Goal: Task Accomplishment & Management: Complete application form

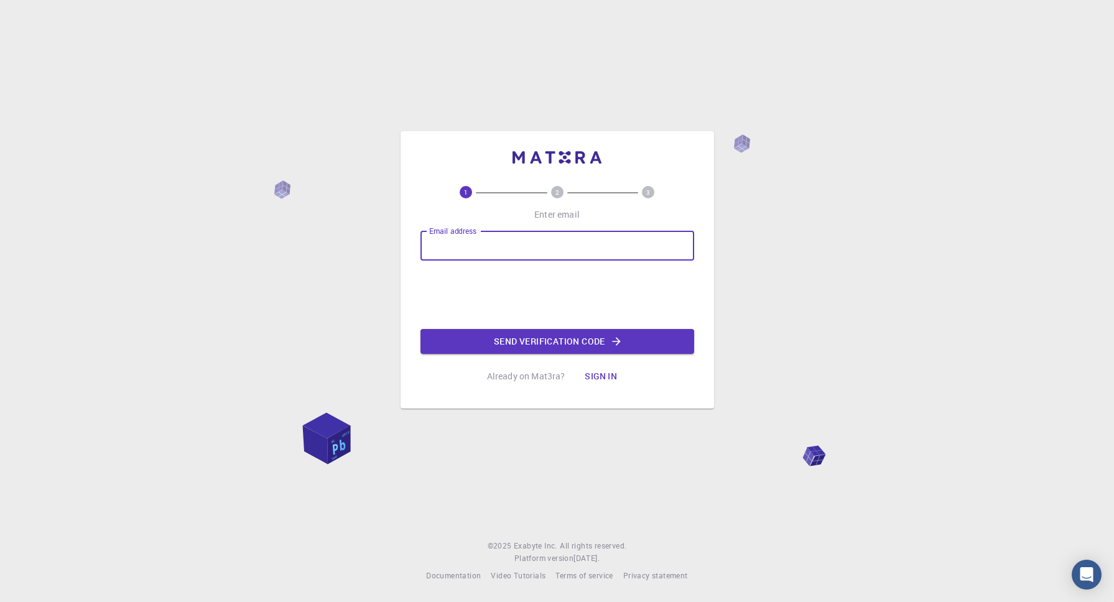
click at [563, 246] on input "Email address" at bounding box center [558, 246] width 274 height 30
type input "[EMAIL_ADDRESS][DOMAIN_NAME]"
click at [624, 350] on button "Send verification code" at bounding box center [558, 341] width 274 height 25
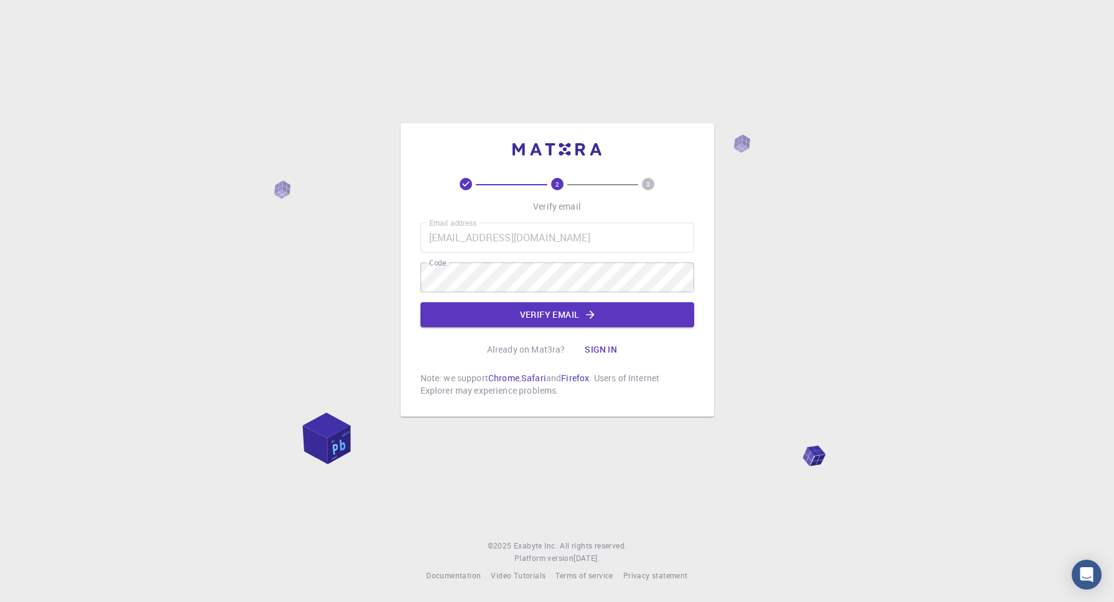
click at [552, 330] on div "2 3 Verify email Email address [EMAIL_ADDRESS][DOMAIN_NAME] Email address Code …" at bounding box center [558, 287] width 274 height 219
click at [554, 320] on button "Verify email" at bounding box center [558, 314] width 274 height 25
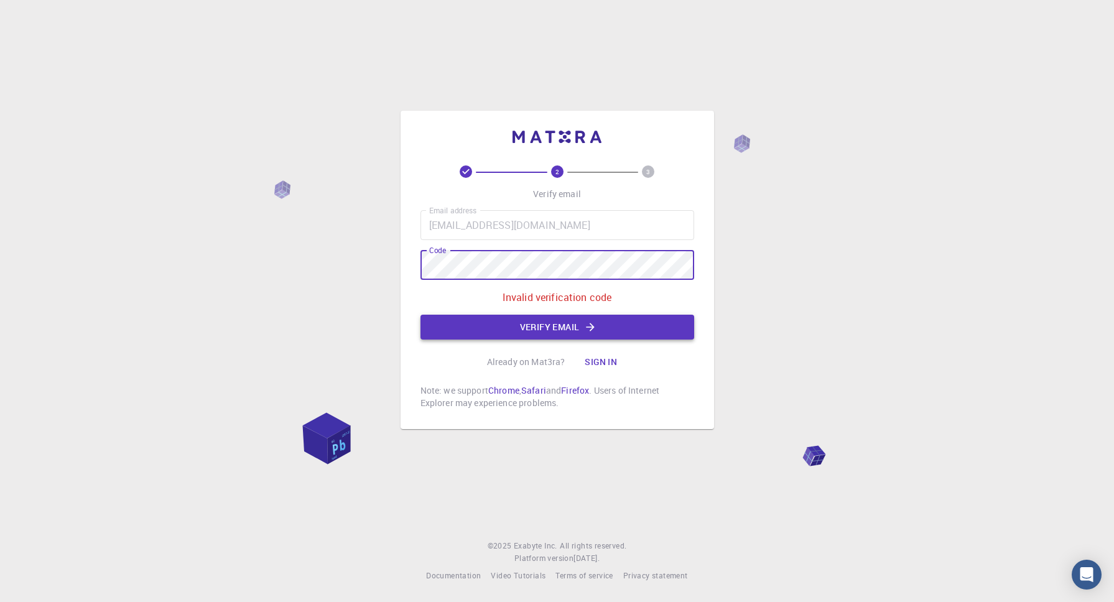
click at [567, 333] on button "Verify email" at bounding box center [558, 327] width 274 height 25
click at [585, 294] on p "Invalid verification code" at bounding box center [558, 297] width 110 height 15
click at [533, 328] on button "Verify email" at bounding box center [558, 327] width 274 height 25
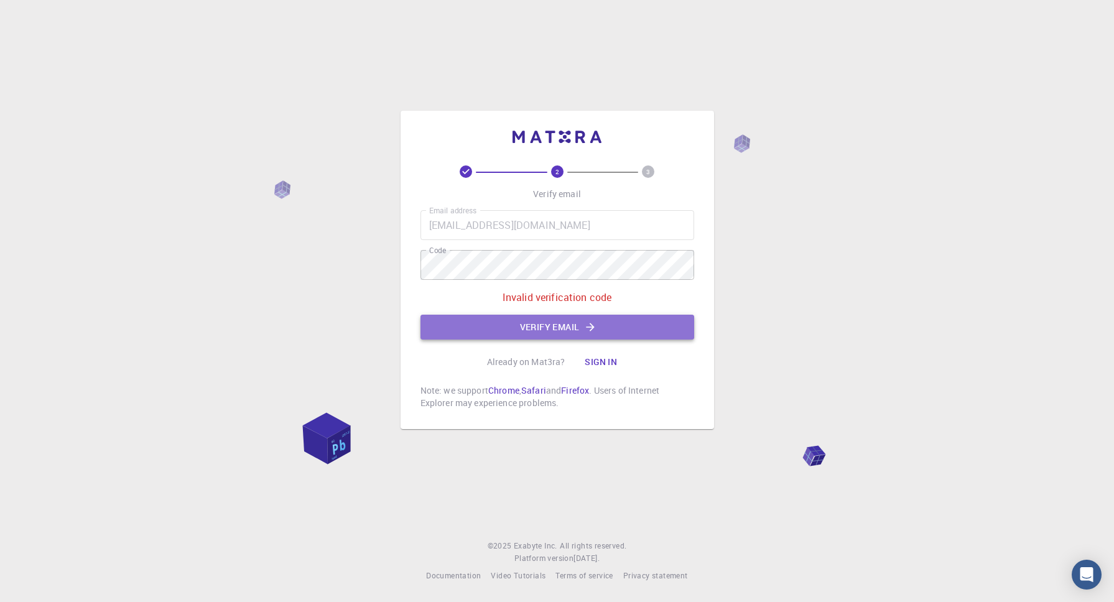
click at [521, 325] on button "Verify email" at bounding box center [558, 327] width 274 height 25
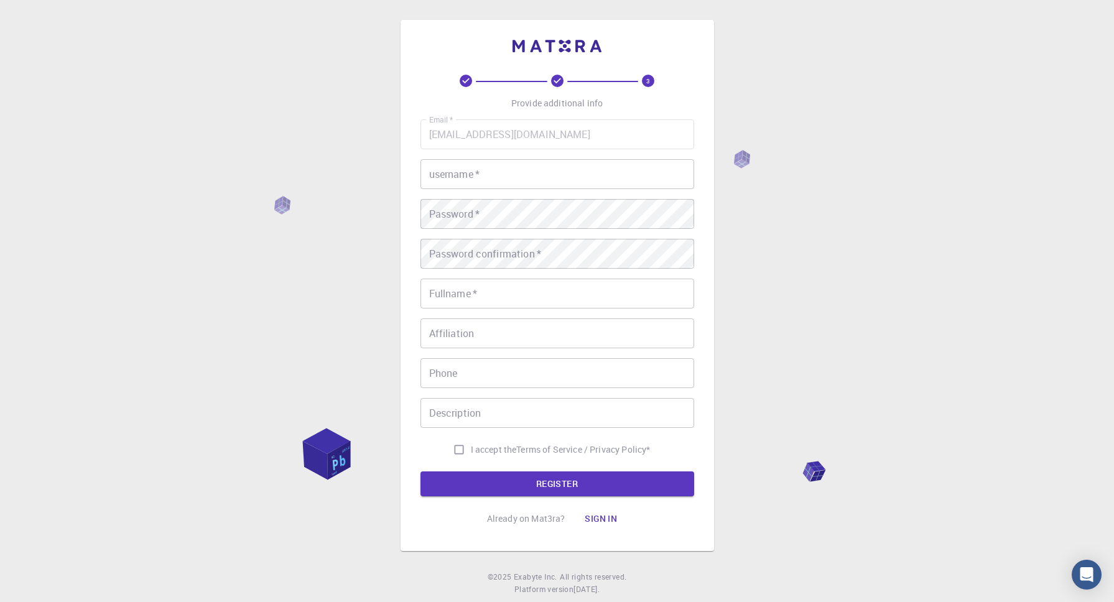
click at [585, 167] on input "username   *" at bounding box center [558, 174] width 274 height 30
type input "Nouman"
click at [618, 289] on input "Fullname   *" at bounding box center [558, 294] width 274 height 30
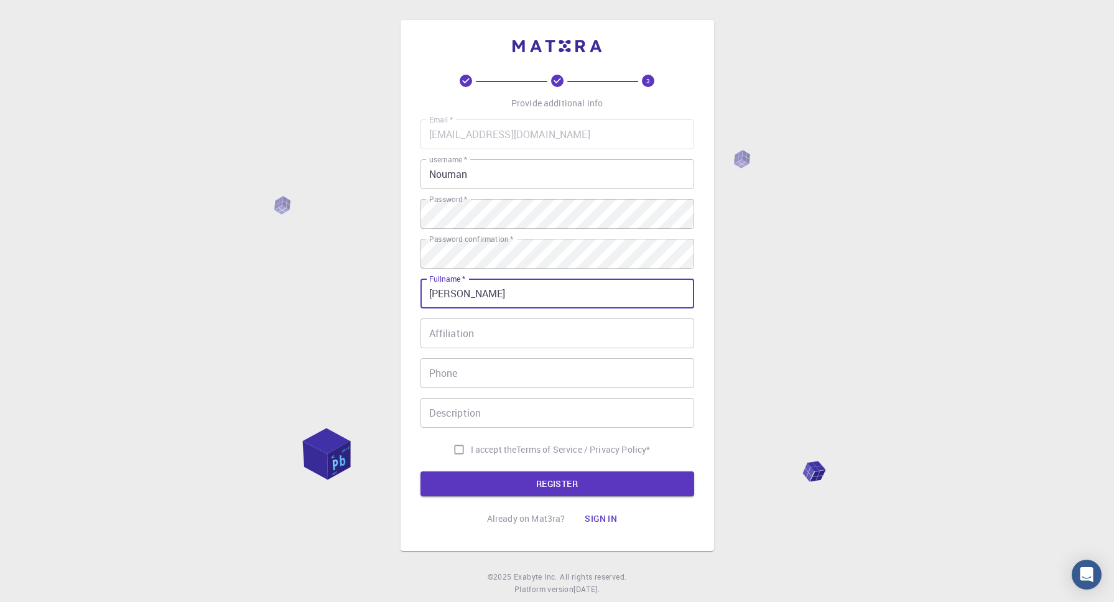
type input "[PERSON_NAME]"
click at [658, 180] on input "Nouman" at bounding box center [558, 174] width 274 height 30
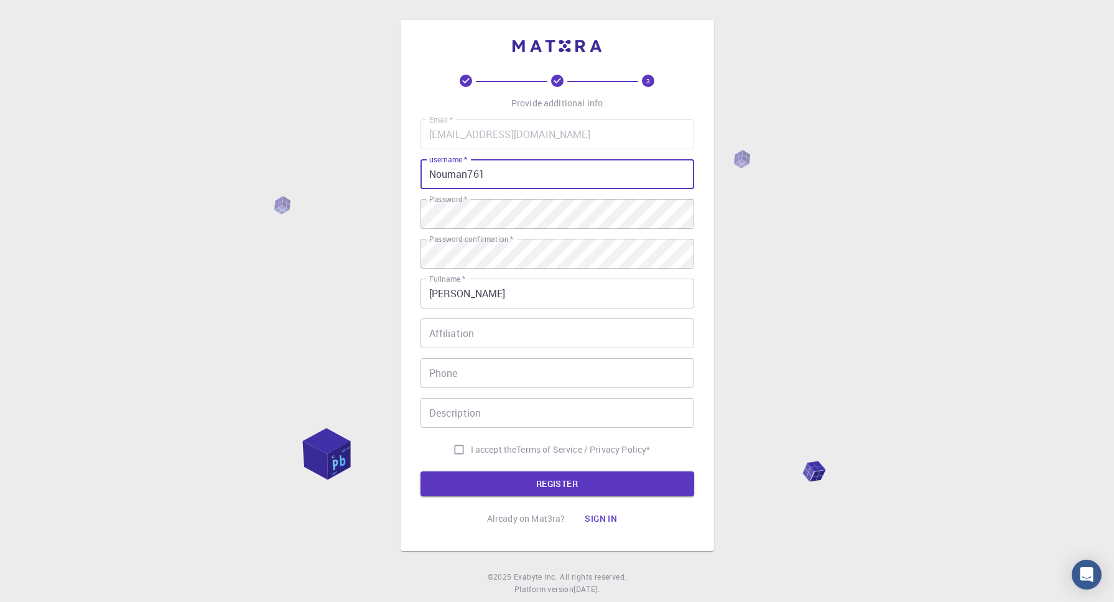
type input "Nouman761"
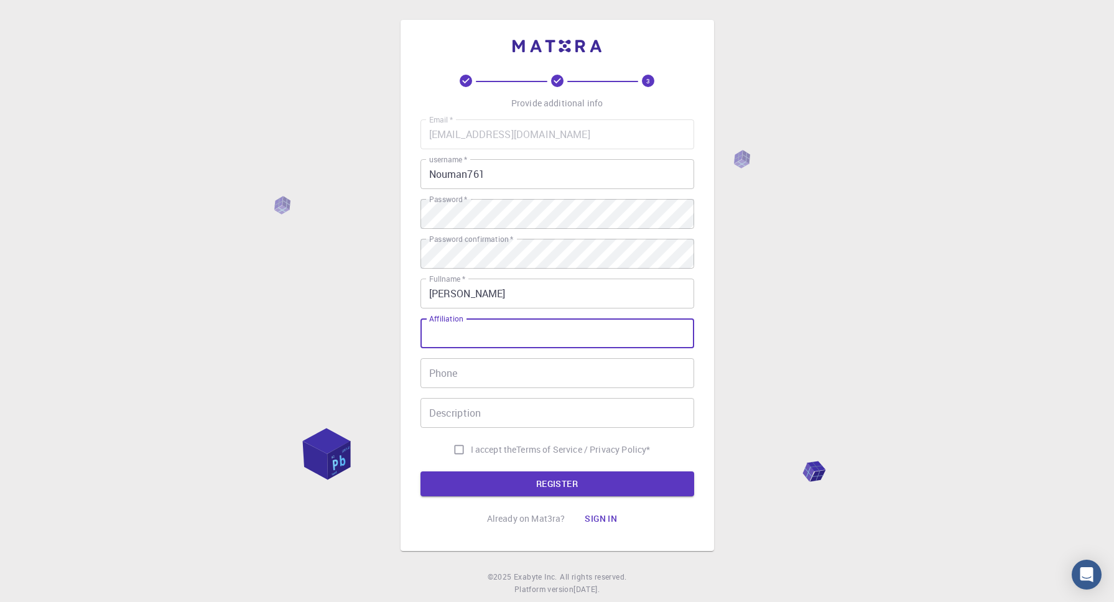
click at [579, 335] on input "Affiliation" at bounding box center [558, 334] width 274 height 30
type input "[GEOGRAPHIC_DATA]"
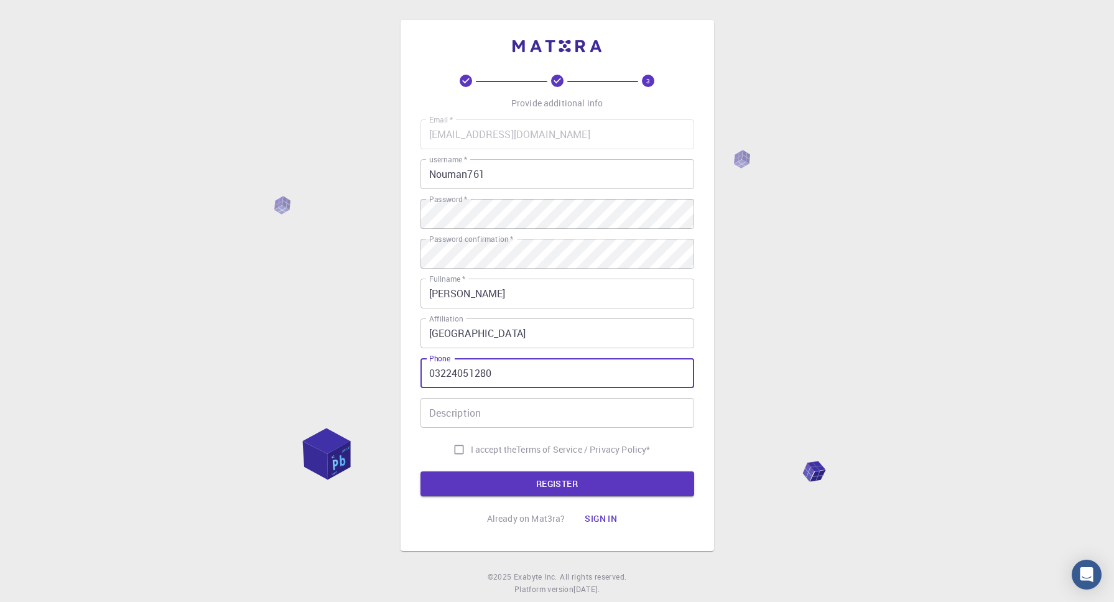
type input "03224051280"
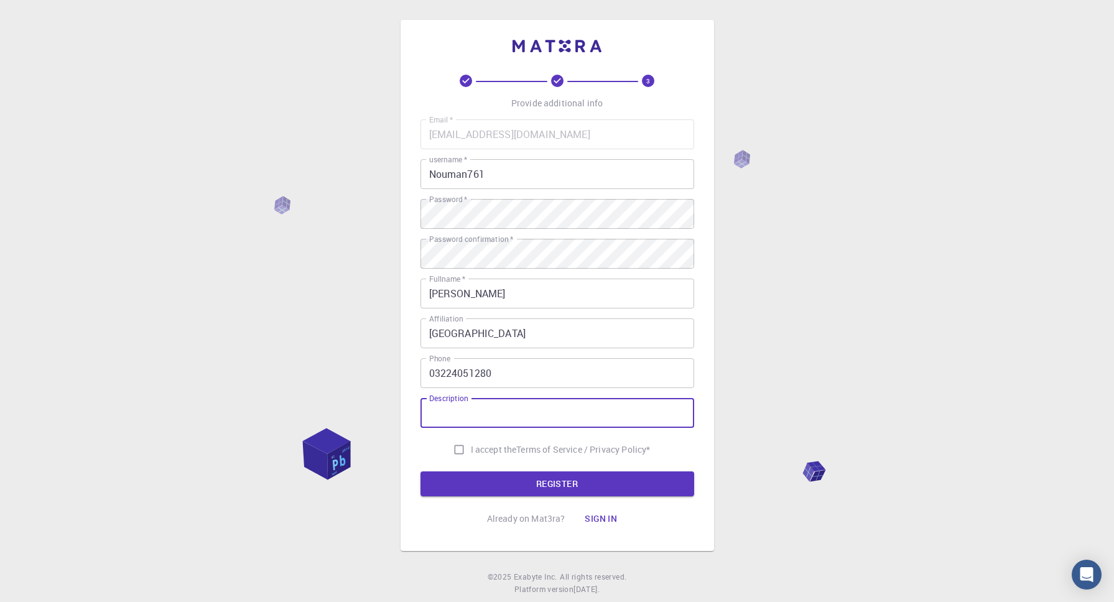
click at [577, 417] on input "Description" at bounding box center [558, 413] width 274 height 30
type input "Research Student"
click at [454, 444] on input "I accept the Terms of Service / Privacy Policy *" at bounding box center [459, 450] width 24 height 24
checkbox input "true"
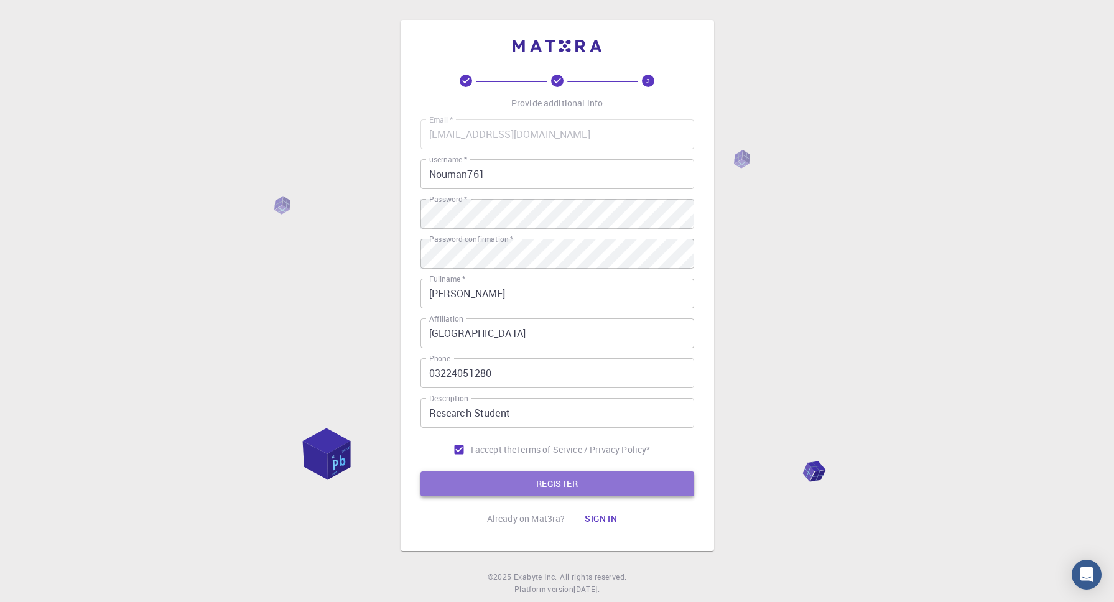
click at [486, 481] on button "REGISTER" at bounding box center [558, 484] width 274 height 25
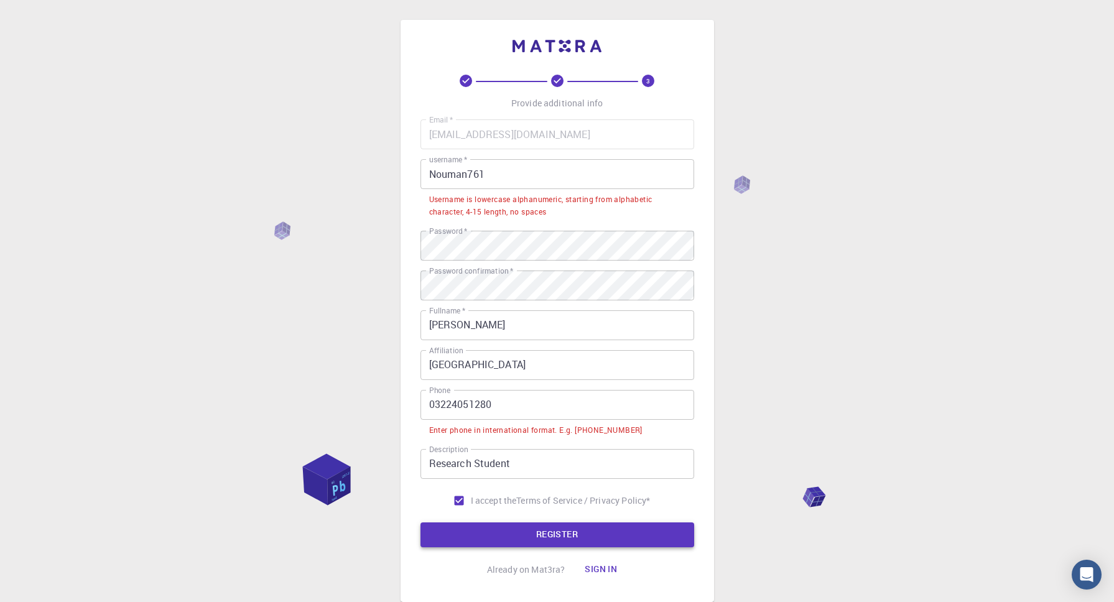
click at [644, 542] on button "REGISTER" at bounding box center [558, 535] width 274 height 25
click at [500, 173] on input "Nouman761" at bounding box center [558, 174] width 274 height 30
click at [437, 182] on input "Nouman761" at bounding box center [558, 174] width 274 height 30
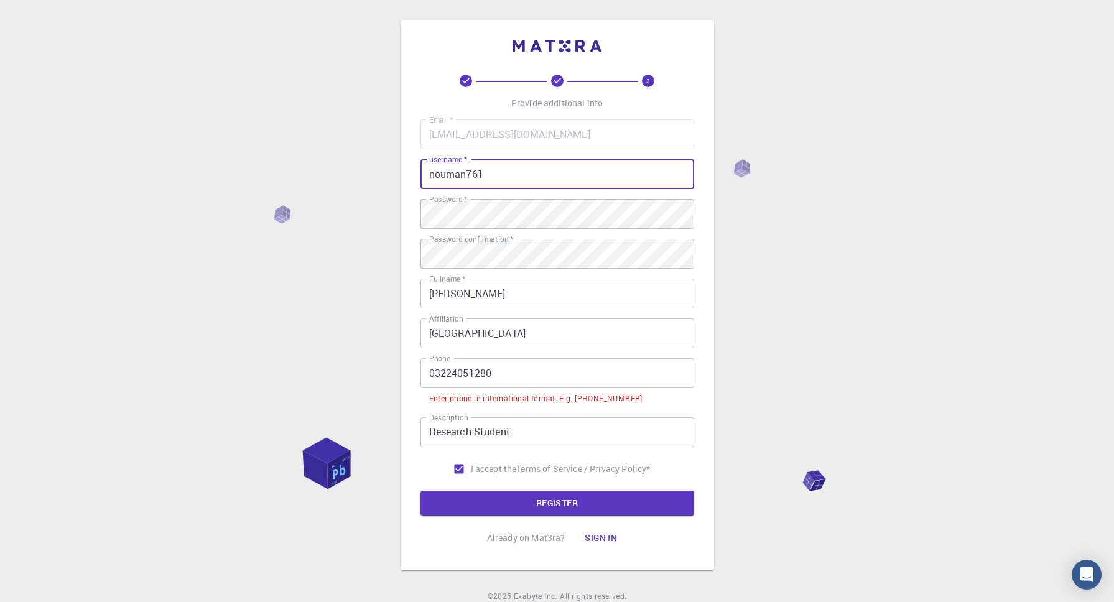
type input "nouman761"
click at [824, 259] on div "3 Provide additional info Email   * [EMAIL_ADDRESS][DOMAIN_NAME] Email   * user…" at bounding box center [557, 326] width 1114 height 653
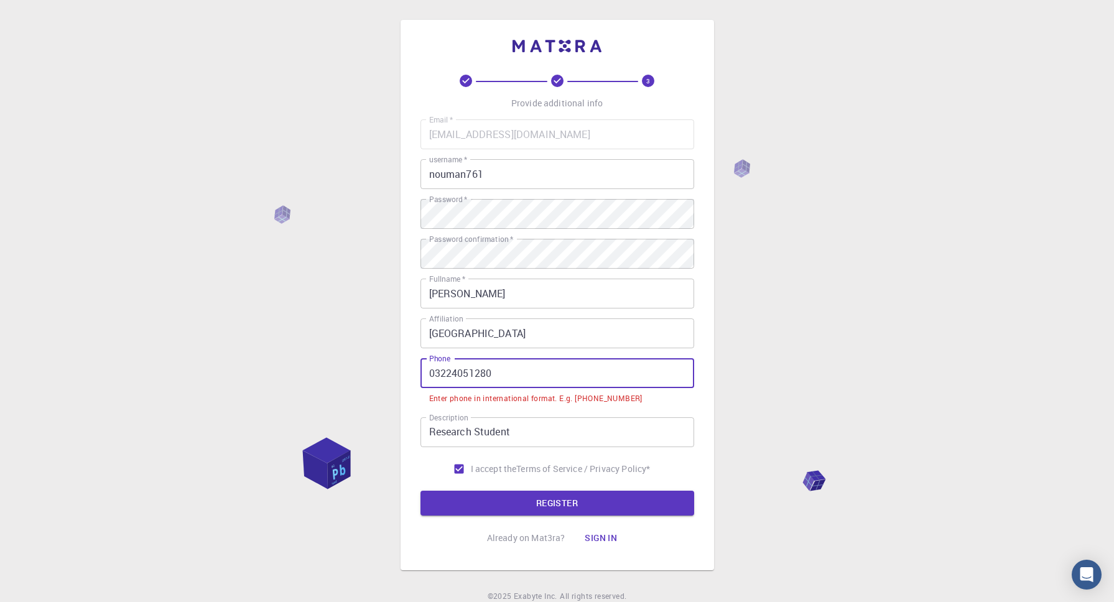
click at [435, 373] on input "03224051280" at bounding box center [558, 373] width 274 height 30
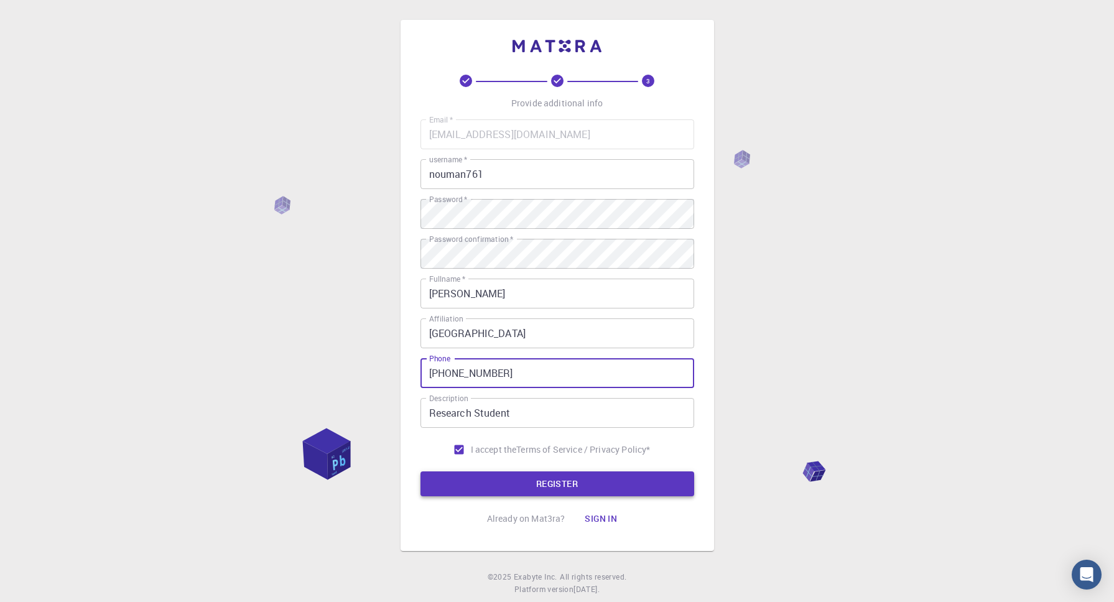
type input "[PHONE_NUMBER]"
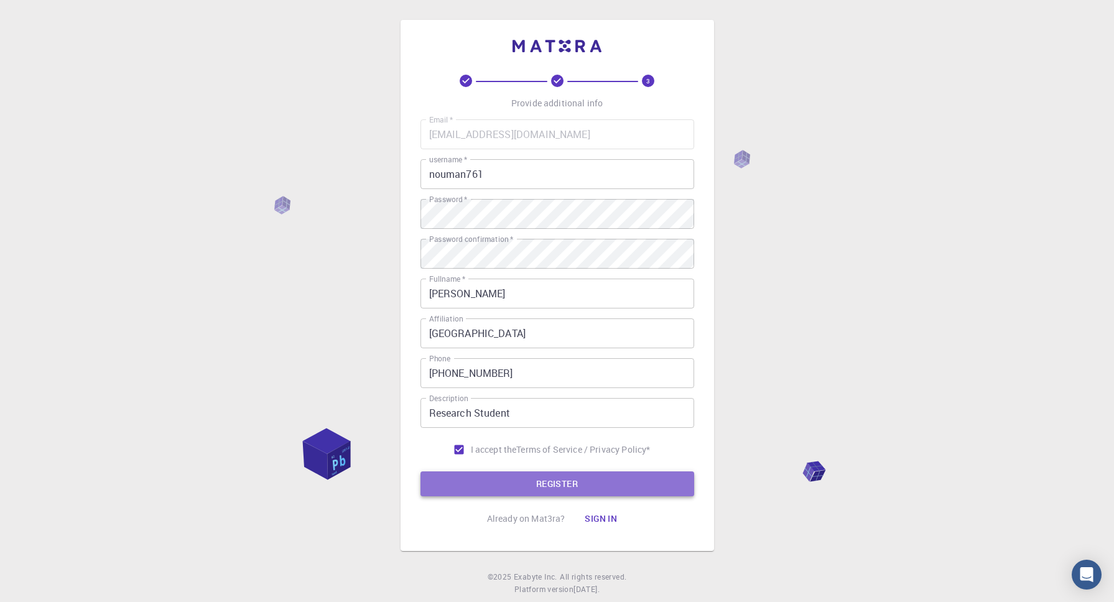
click at [515, 482] on button "REGISTER" at bounding box center [558, 484] width 274 height 25
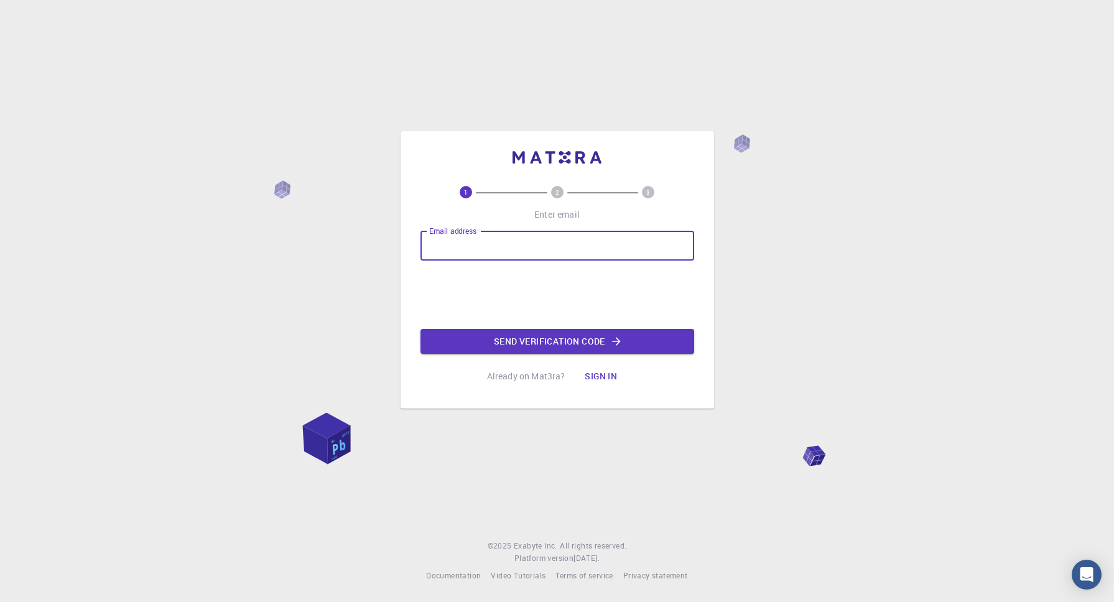
click at [481, 236] on input "Email address" at bounding box center [558, 246] width 274 height 30
type input "[EMAIL_ADDRESS][DOMAIN_NAME]"
click at [508, 342] on button "Send verification code" at bounding box center [558, 341] width 274 height 25
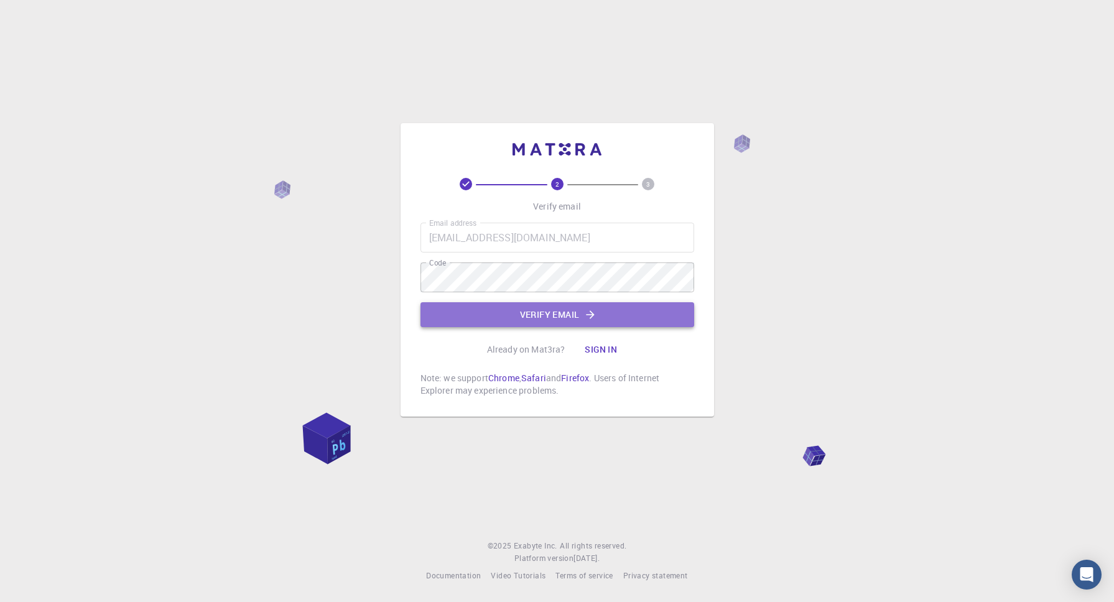
click at [456, 315] on button "Verify email" at bounding box center [558, 314] width 274 height 25
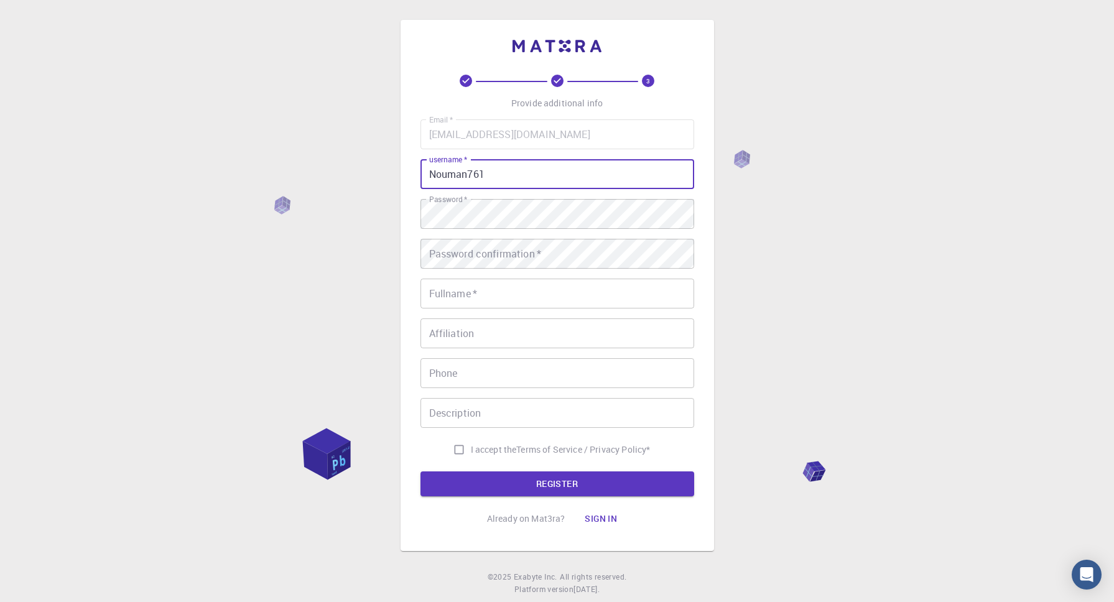
click at [440, 177] on input "Nouman761" at bounding box center [558, 174] width 274 height 30
type input "nouman761"
click at [728, 322] on div "3 Provide additional info Email   * noumanyusaf0322@gmail.com Email   * usernam…" at bounding box center [557, 316] width 1114 height 633
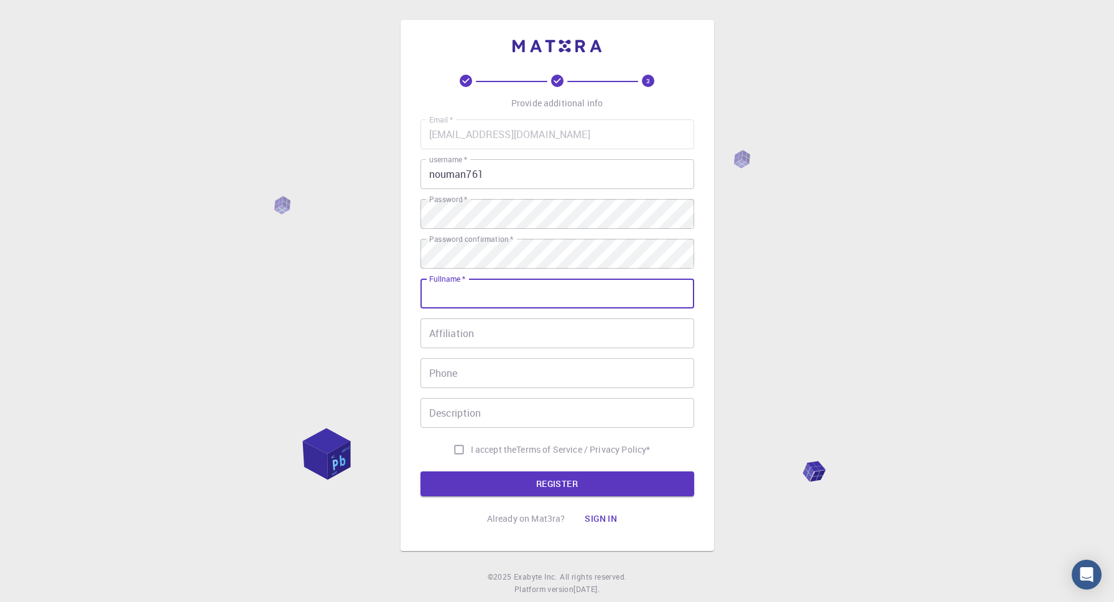
click at [457, 299] on input "Fullname   *" at bounding box center [558, 294] width 274 height 30
type input "[PERSON_NAME]"
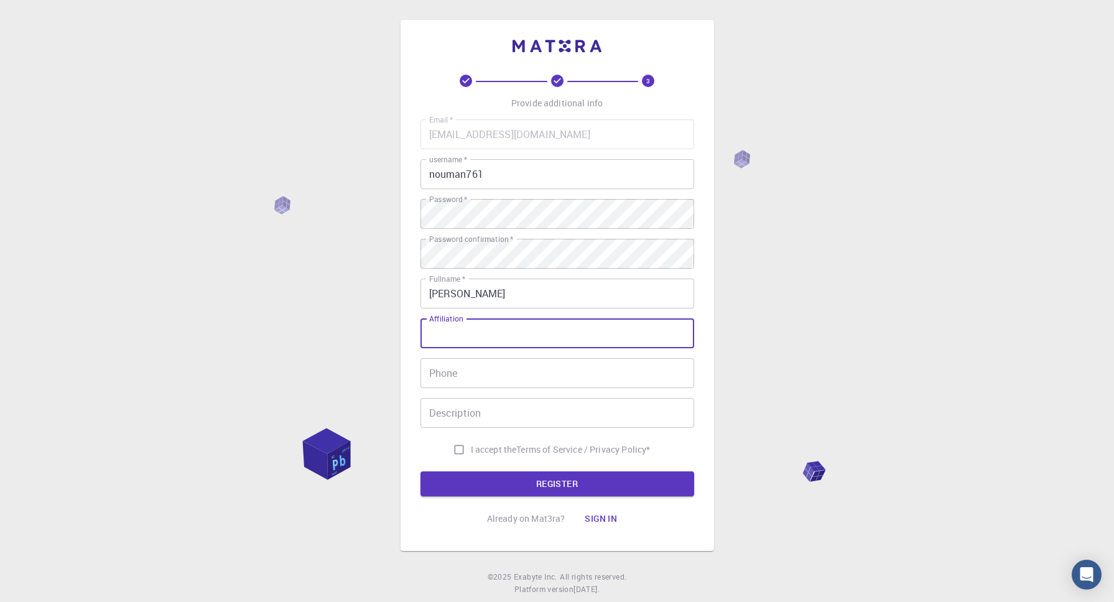
click at [485, 337] on input "Affiliation" at bounding box center [558, 334] width 274 height 30
type input "[GEOGRAPHIC_DATA]"
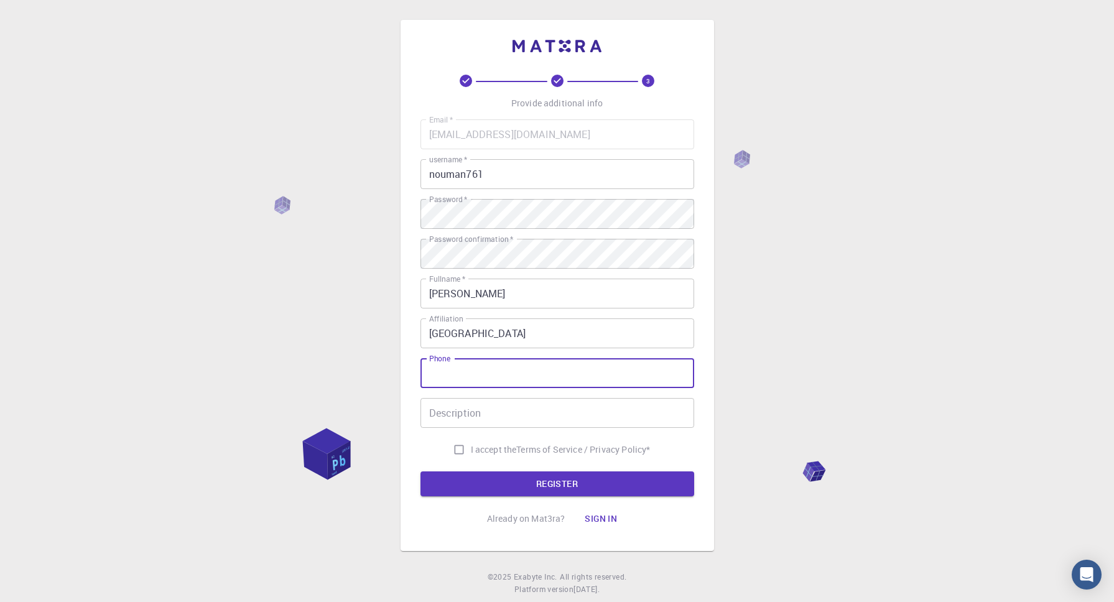
click at [483, 376] on input "Phone" at bounding box center [558, 373] width 274 height 30
click at [465, 370] on input "[PHONE_NUMBER]" at bounding box center [558, 373] width 274 height 30
type input "+92 322 4051280"
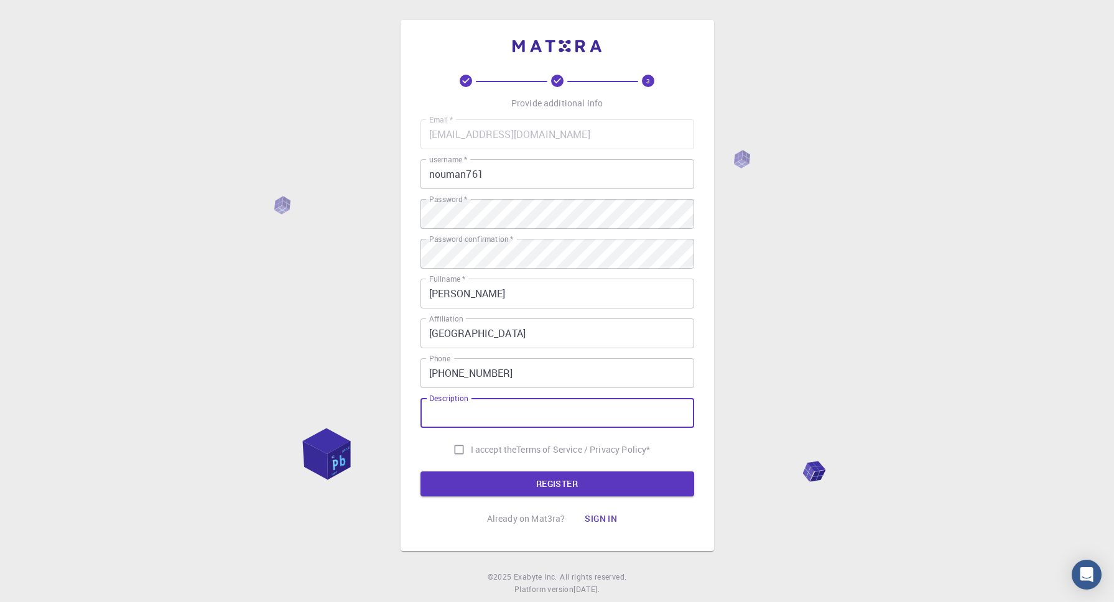
click at [480, 415] on input "Description" at bounding box center [558, 413] width 274 height 30
type input "Research Student"
click at [455, 450] on input "I accept the Terms of Service / Privacy Policy *" at bounding box center [459, 450] width 24 height 24
checkbox input "true"
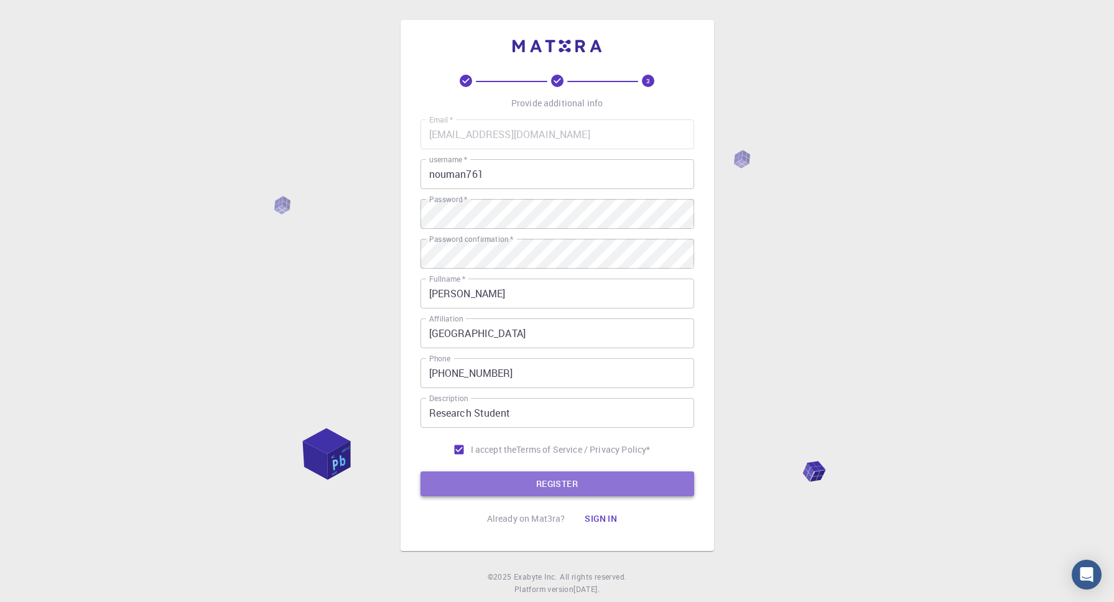
click at [491, 480] on button "REGISTER" at bounding box center [558, 484] width 274 height 25
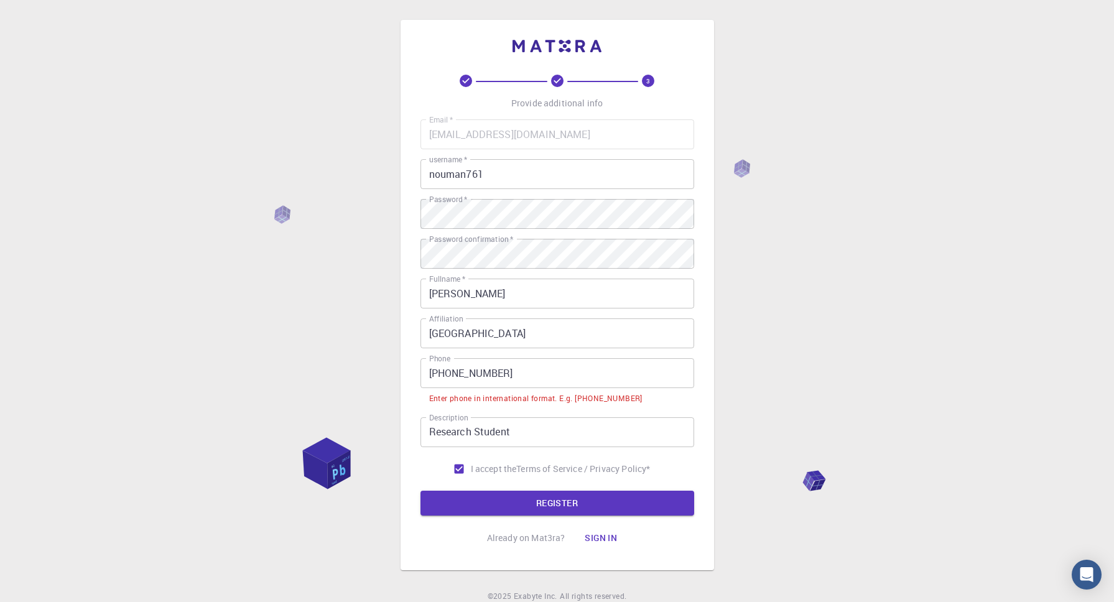
click at [531, 518] on div "3 Provide additional info Email   * noumanyusaf0322@gmail.com Email   * usernam…" at bounding box center [558, 313] width 274 height 476
click at [542, 508] on button "REGISTER" at bounding box center [558, 503] width 274 height 25
